Goal: Book appointment/travel/reservation

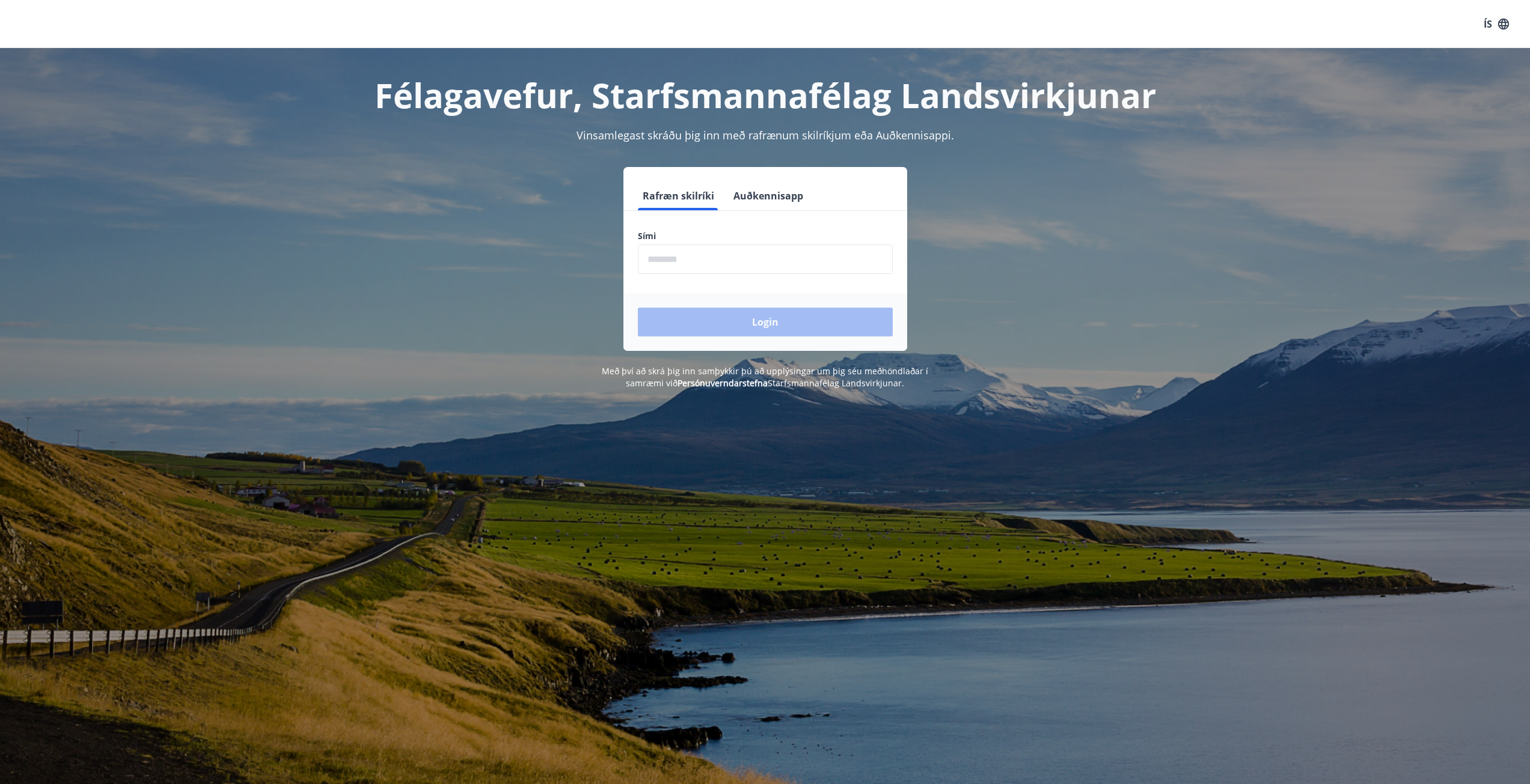
click at [691, 259] on input "phone" at bounding box center [766, 259] width 255 height 29
type input "********"
click at [756, 329] on button "Login" at bounding box center [766, 322] width 255 height 29
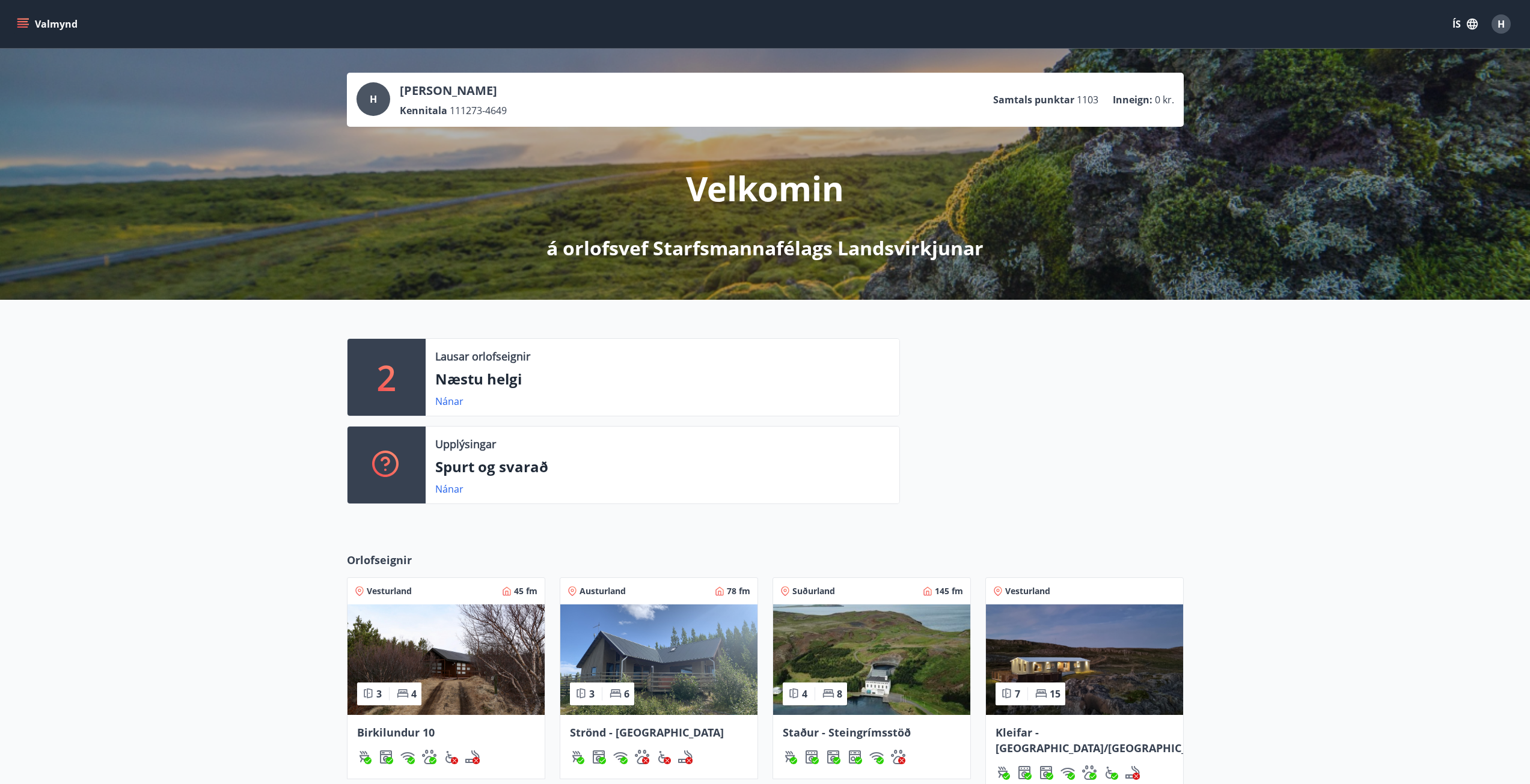
click at [16, 20] on button "Valmynd" at bounding box center [48, 24] width 68 height 22
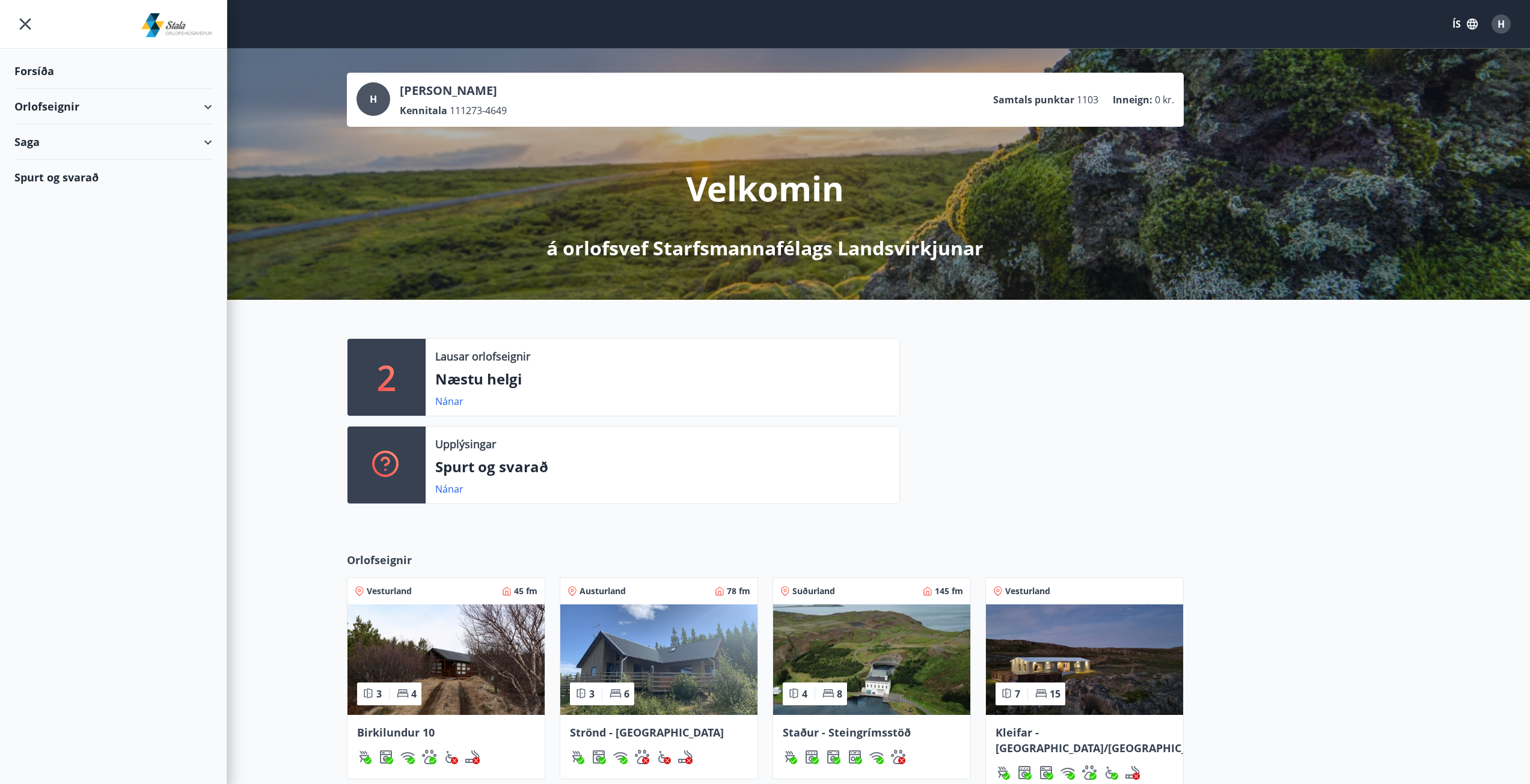
click at [202, 107] on div "Orlofseignir" at bounding box center [113, 106] width 198 height 35
click at [60, 136] on div "Framboð" at bounding box center [113, 136] width 179 height 26
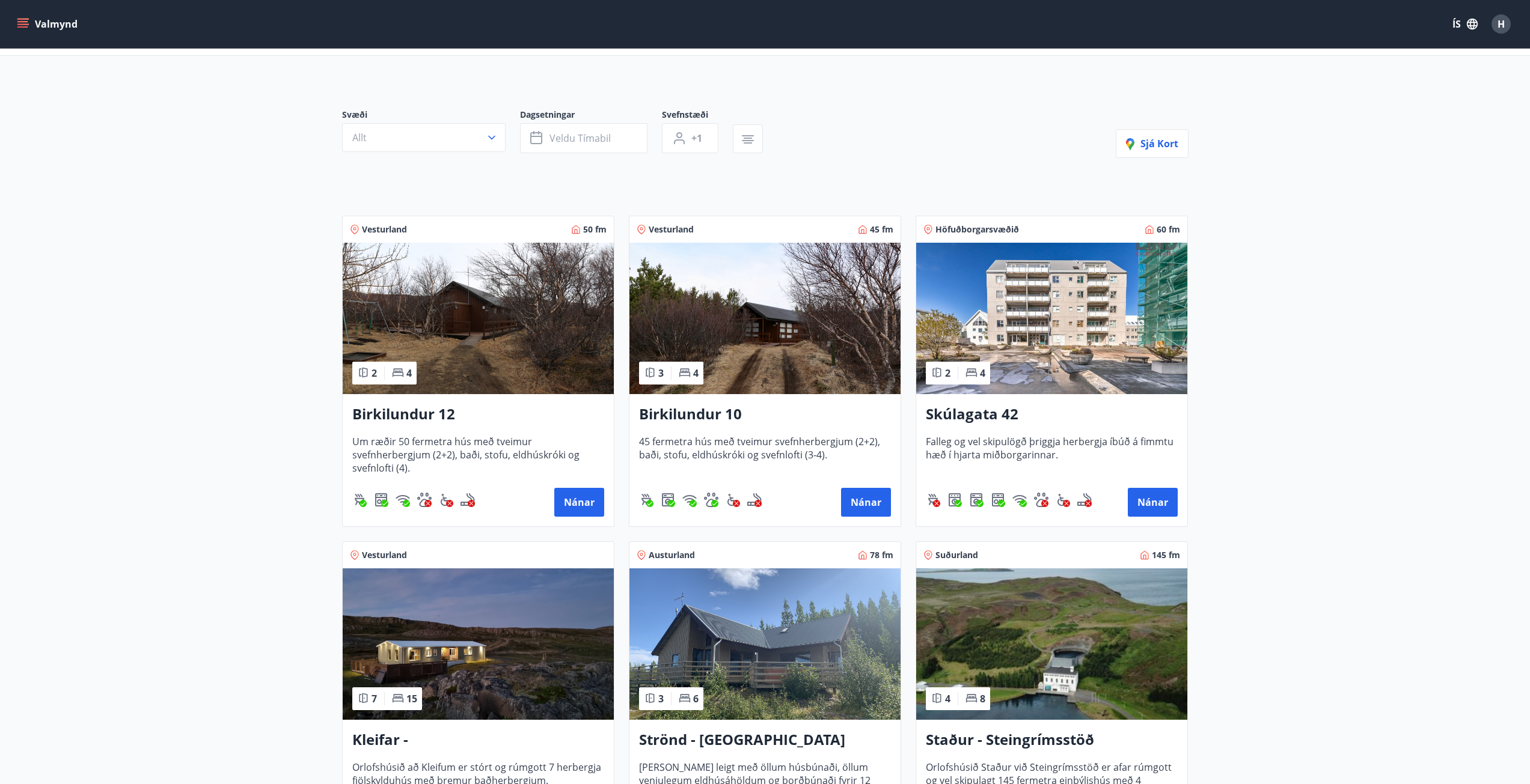
click at [1118, 354] on img at bounding box center [1052, 319] width 271 height 151
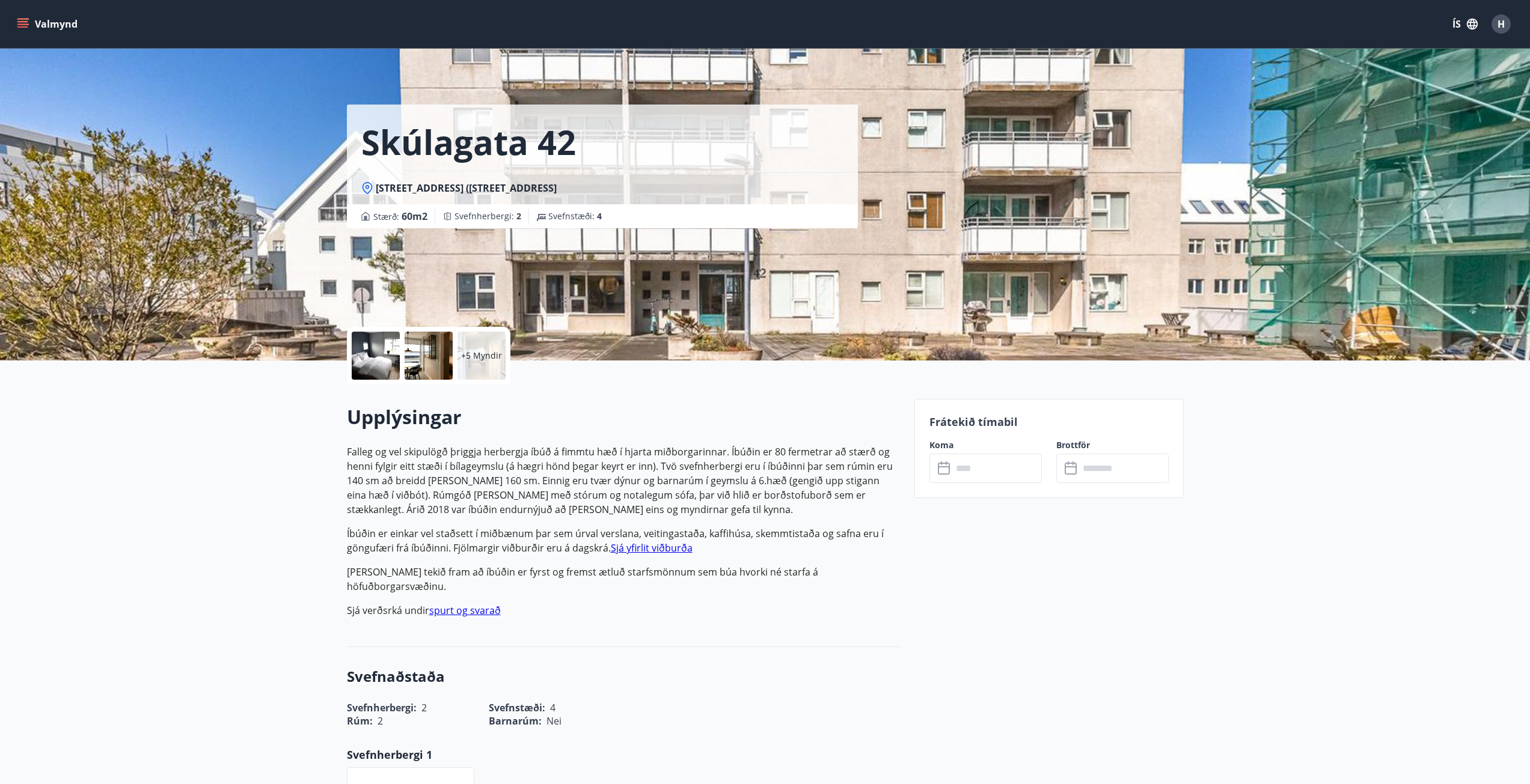
click at [983, 478] on input "text" at bounding box center [997, 468] width 90 height 29
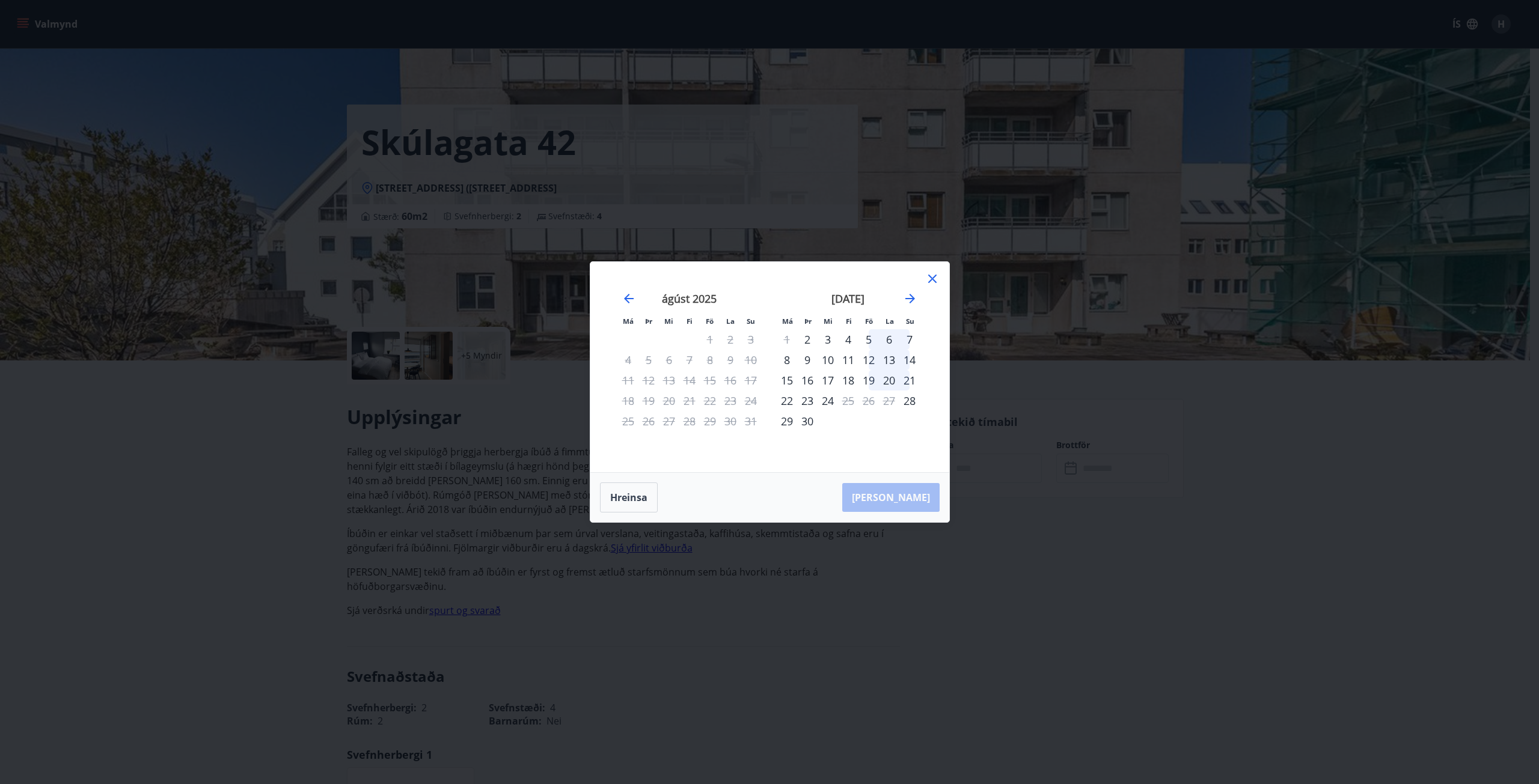
click at [928, 280] on icon at bounding box center [932, 279] width 14 height 14
